Goal: Find specific page/section: Find specific page/section

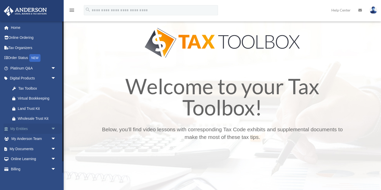
click at [53, 127] on span "arrow_drop_down" at bounding box center [56, 128] width 10 height 10
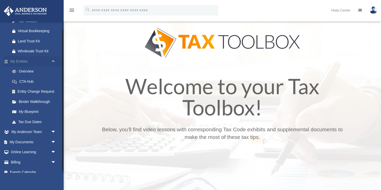
scroll to position [69, 0]
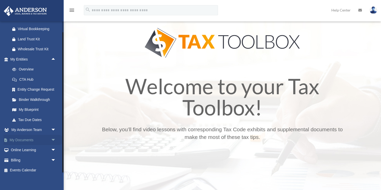
click at [54, 139] on span "arrow_drop_down" at bounding box center [56, 140] width 10 height 10
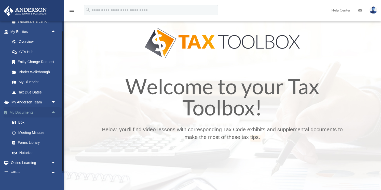
scroll to position [103, 0]
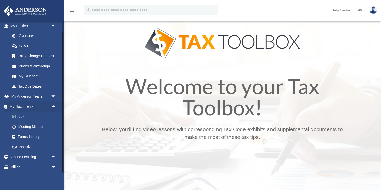
click at [23, 117] on link "Box" at bounding box center [35, 116] width 57 height 10
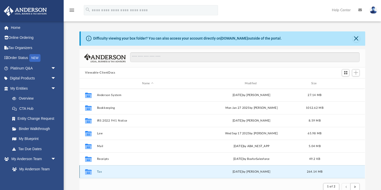
click at [99, 173] on button "Tax" at bounding box center [148, 171] width 102 height 3
